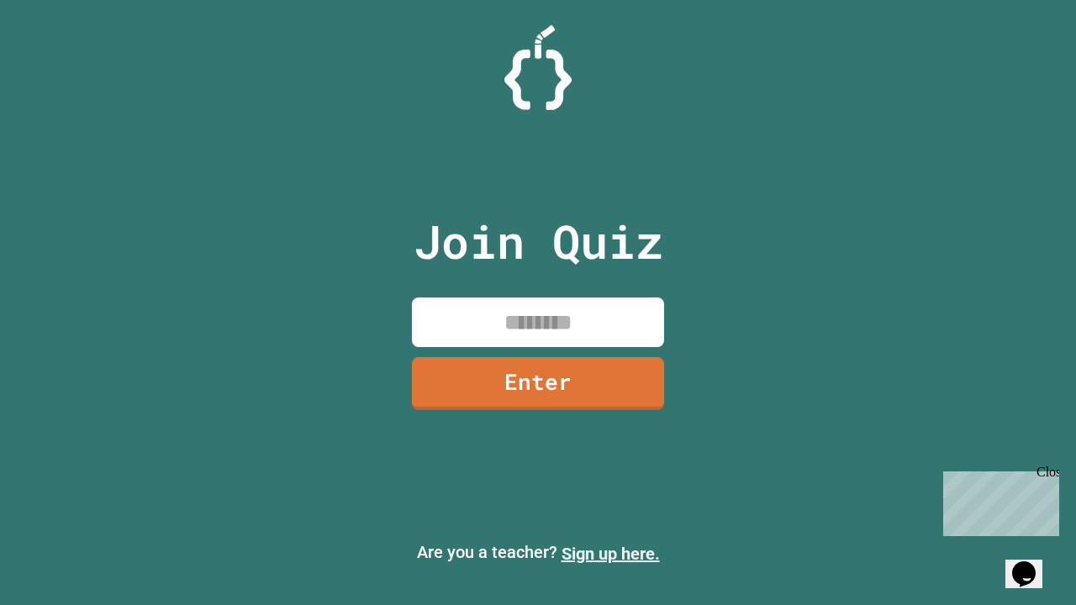
click at [610, 554] on link "Sign up here." at bounding box center [610, 554] width 98 height 20
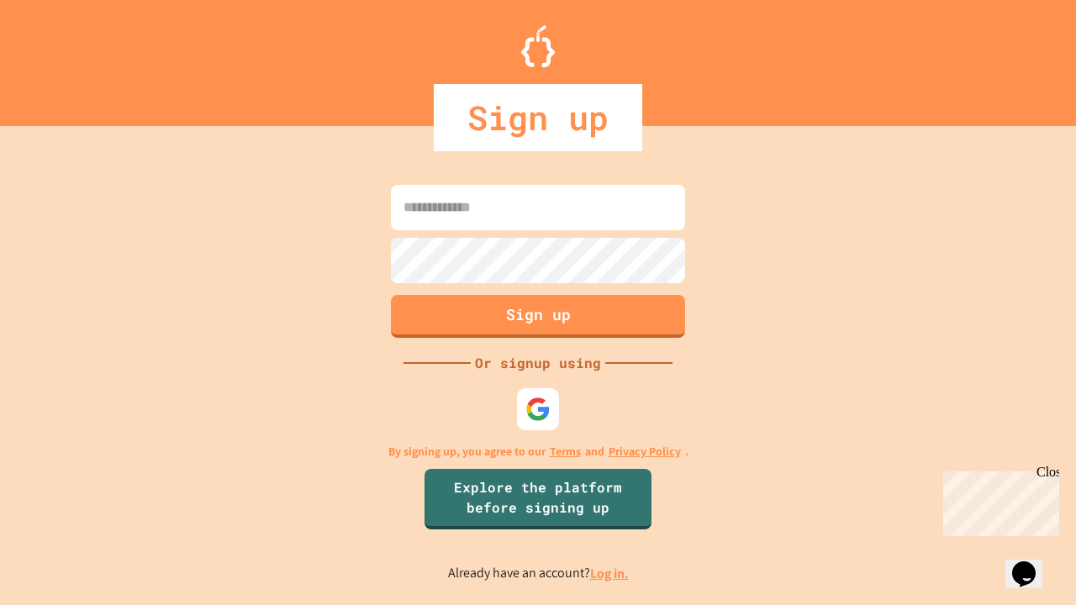
click at [610, 573] on link "Log in." at bounding box center [609, 574] width 39 height 18
